Goal: Transaction & Acquisition: Purchase product/service

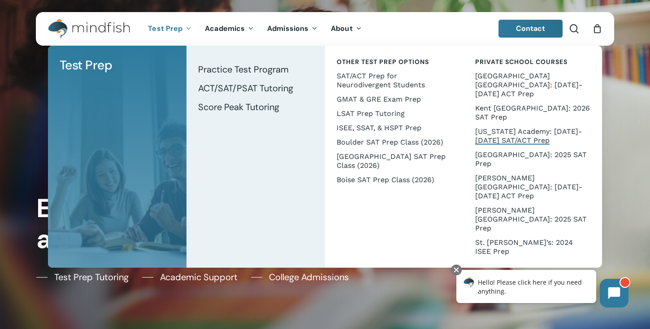
click at [483, 127] on span "[US_STATE] Academy: [DATE]-[DATE] SAT/ACT Prep" at bounding box center [528, 135] width 107 height 17
click at [491, 127] on span "[US_STATE] Academy: [DATE]-[DATE] SAT/ACT Prep" at bounding box center [528, 135] width 107 height 17
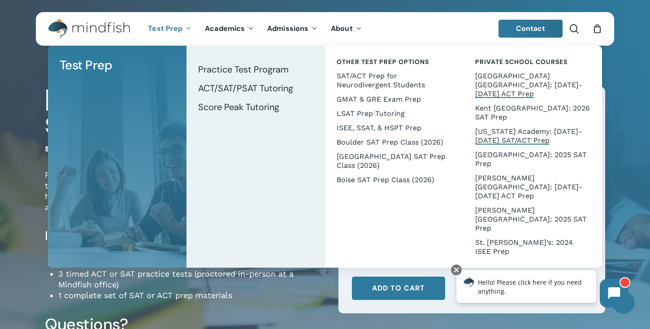
click at [478, 79] on span "[GEOGRAPHIC_DATA] [GEOGRAPHIC_DATA]: [DATE]-[DATE] ACT Prep" at bounding box center [528, 85] width 107 height 26
